Goal: Transaction & Acquisition: Book appointment/travel/reservation

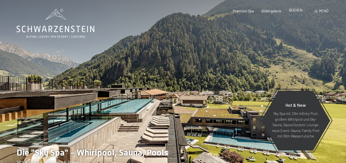
click at [297, 11] on span "BUCHEN" at bounding box center [295, 10] width 13 height 4
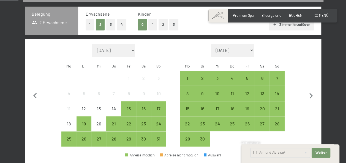
scroll to position [103, 0]
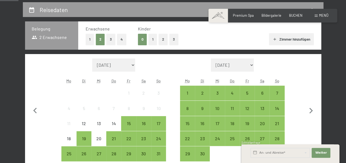
click at [284, 36] on button "Zimmer hinzufügen" at bounding box center [291, 39] width 45 height 12
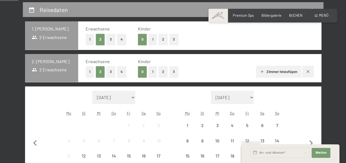
click at [272, 74] on button "Zimmer hinzufügen" at bounding box center [278, 72] width 45 height 12
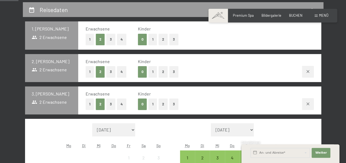
click at [90, 71] on button "1" at bounding box center [90, 71] width 9 height 11
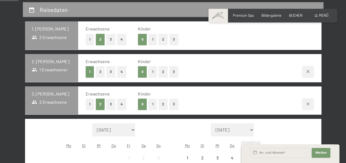
click at [153, 101] on button "1" at bounding box center [152, 104] width 9 height 11
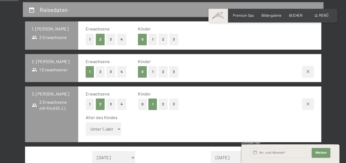
click at [103, 126] on select "Unter 1 Jahr 1 Jahr 2 Jahre 3 Jahre 4 Jahre 5 Jahre 6 Jahre 7 Jahre 8 Jahre 9 J…" at bounding box center [104, 129] width 36 height 13
select select "3"
click at [86, 123] on select "Unter 1 Jahr 1 Jahr 2 Jahre 3 Jahre 4 Jahre 5 Jahre 6 Jahre 7 Jahre 8 Jahre 9 J…" at bounding box center [104, 129] width 36 height 13
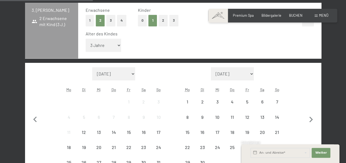
scroll to position [189, 0]
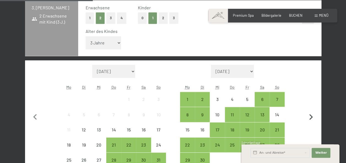
click at [308, 117] on icon "button" at bounding box center [311, 118] width 12 height 12
select select "2025-09-01"
select select "2025-10-01"
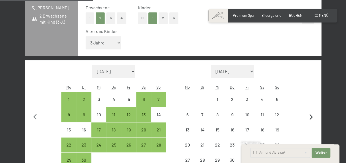
click at [308, 117] on icon "button" at bounding box center [311, 118] width 12 height 12
select select "2025-10-01"
select select "2025-11-01"
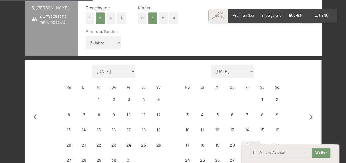
select select "2025-10-01"
select select "2025-11-01"
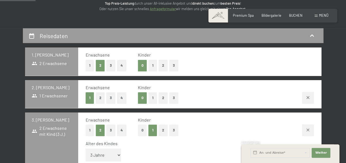
select select "2025-10-01"
select select "2025-11-01"
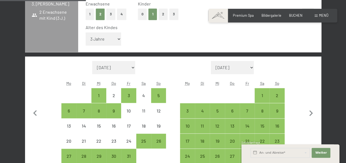
scroll to position [193, 0]
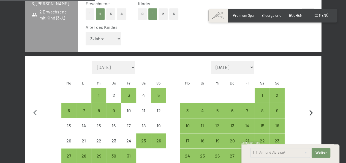
click at [312, 114] on icon "button" at bounding box center [311, 114] width 12 height 12
select select "2025-11-01"
select select "2025-12-01"
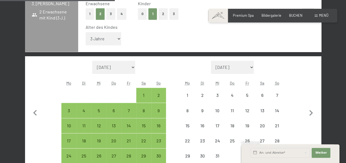
scroll to position [235, 0]
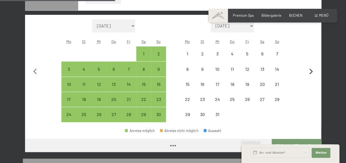
click at [312, 68] on icon "button" at bounding box center [311, 72] width 12 height 12
select select "2025-12-01"
select select "2026-01-01"
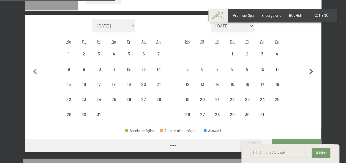
select select "2025-12-01"
select select "2026-01-01"
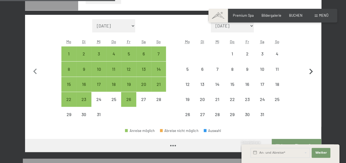
select select "2025-12-01"
select select "2026-01-01"
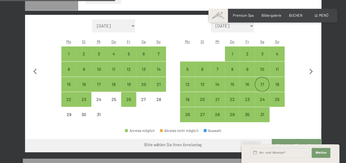
click at [262, 82] on div "17" at bounding box center [262, 89] width 14 height 14
select select "2025-12-01"
select select "2026-01-01"
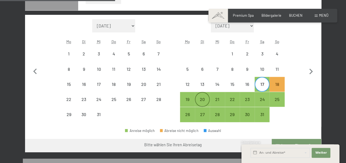
click at [207, 97] on div "20" at bounding box center [202, 104] width 14 height 14
select select "2025-12-01"
select select "2026-01-01"
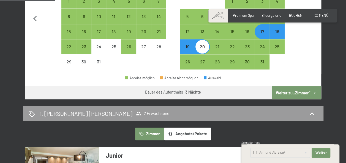
click at [302, 90] on button "Weiter zu „Zimmer“" at bounding box center [295, 92] width 49 height 13
select select "2025-12-01"
select select "2026-01-01"
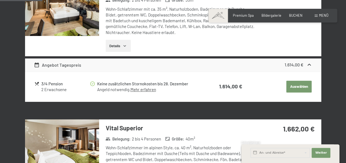
scroll to position [188, 0]
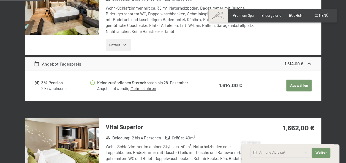
click at [289, 89] on button "Auswählen" at bounding box center [298, 86] width 25 height 12
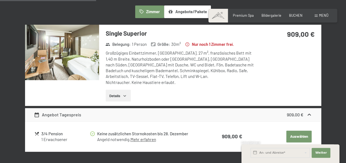
scroll to position [164, 0]
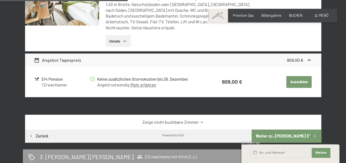
click at [293, 82] on button "Auswählen" at bounding box center [298, 82] width 25 height 12
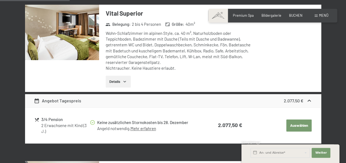
scroll to position [350, 0]
